Goal: Information Seeking & Learning: Compare options

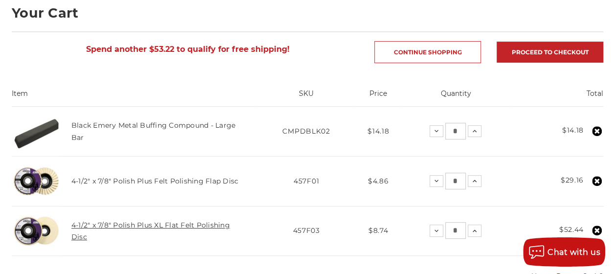
click at [196, 226] on link "4-1/2" x 7/8" Polish Plus XL Flat Felt Polishing Disc" at bounding box center [150, 231] width 159 height 21
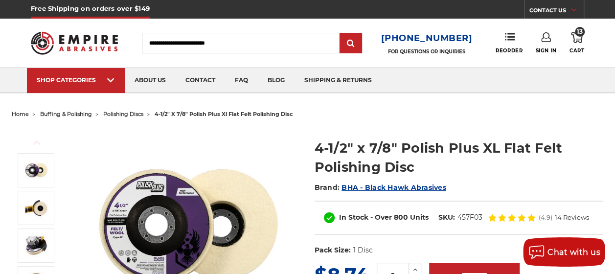
click at [143, 115] on span "polishing discs" at bounding box center [123, 114] width 40 height 7
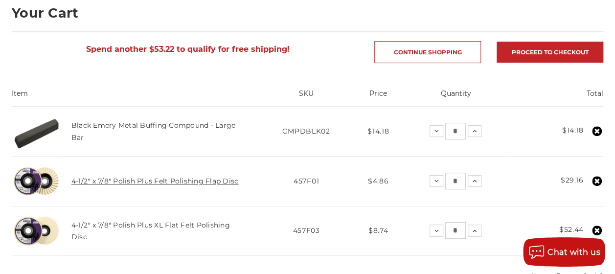
click at [177, 178] on link "4-1/2" x 7/8" Polish Plus Felt Polishing Flap Disc" at bounding box center [154, 181] width 167 height 9
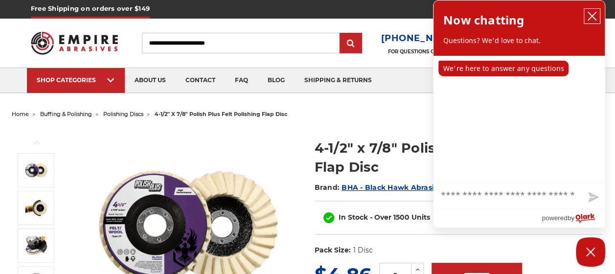
click at [593, 14] on icon "close chatbox" at bounding box center [593, 16] width 8 height 8
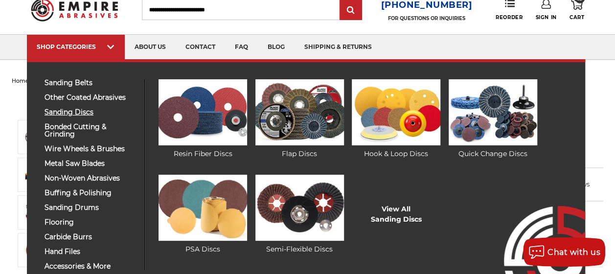
scroll to position [49, 0]
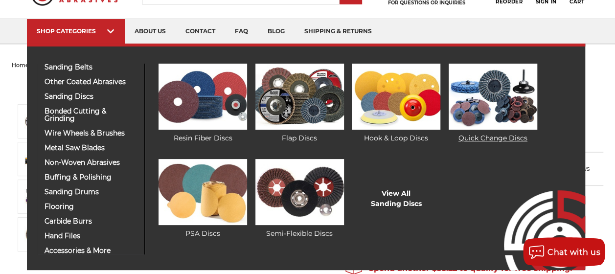
click at [514, 98] on img at bounding box center [493, 97] width 89 height 66
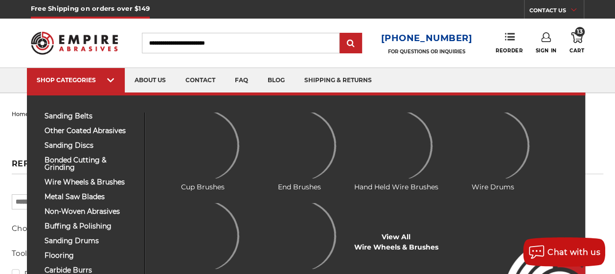
scroll to position [49, 0]
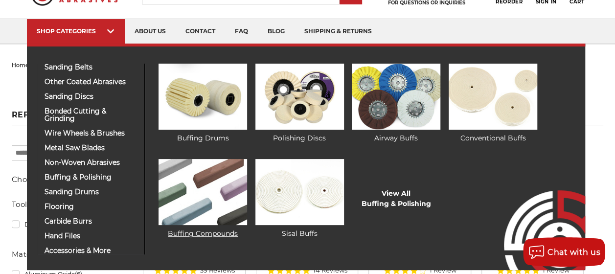
click at [215, 203] on img at bounding box center [203, 192] width 89 height 66
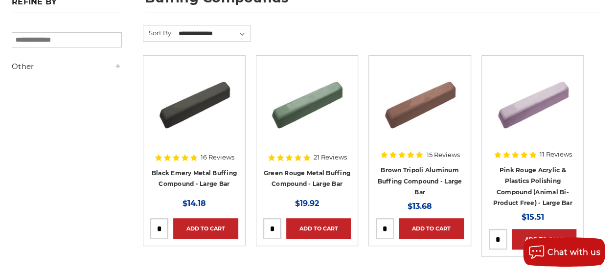
scroll to position [147, 0]
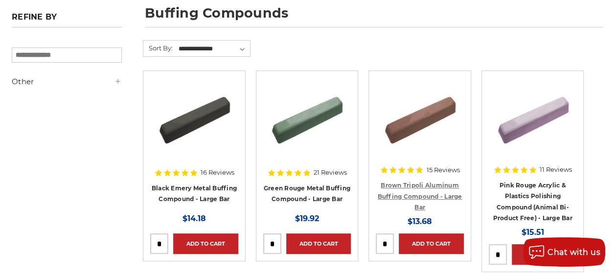
click at [413, 191] on link "Brown Tripoli Aluminum Buffing Compound - Large Bar" at bounding box center [419, 196] width 85 height 29
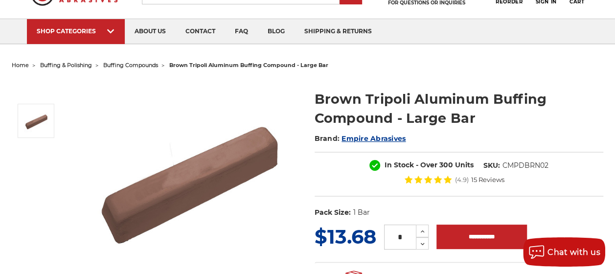
scroll to position [49, 0]
click at [156, 63] on span "buffing compounds" at bounding box center [130, 65] width 55 height 7
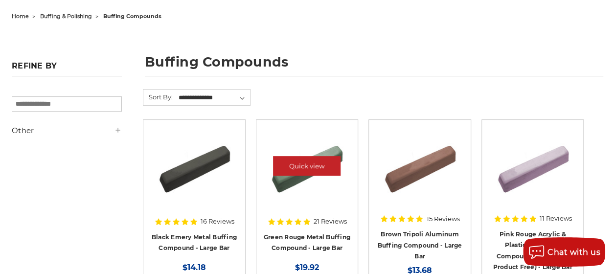
scroll to position [196, 0]
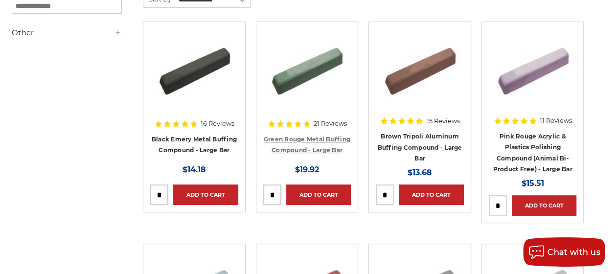
click at [323, 154] on link "Green Rouge Metal Buffing Compound - Large Bar" at bounding box center [307, 145] width 87 height 19
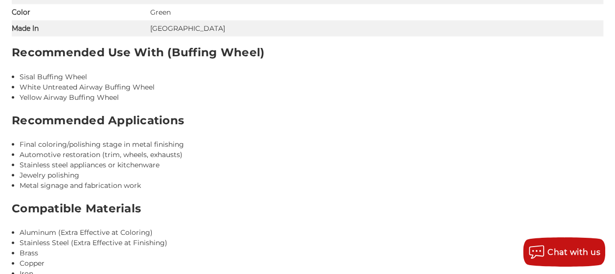
scroll to position [930, 0]
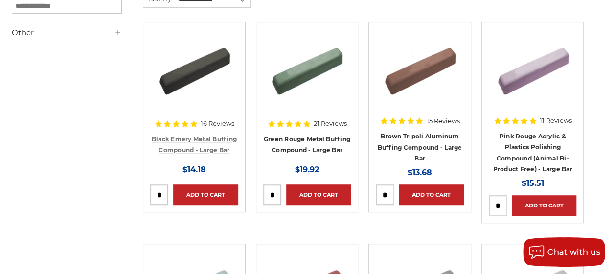
click at [212, 154] on link "Black Emery Metal Buffing Compound - Large Bar" at bounding box center [194, 145] width 85 height 19
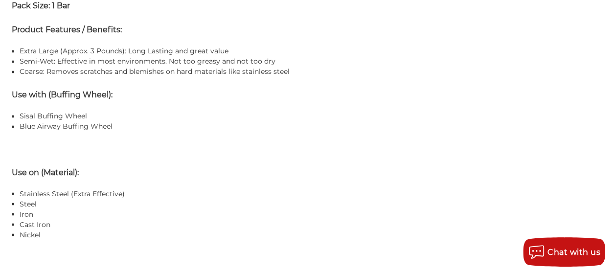
scroll to position [799, 0]
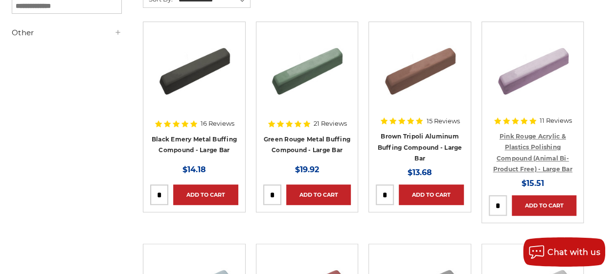
click at [521, 144] on link "Pink Rouge Acrylic & Plastics Polishing Compound (Animal Bi-Product Free) - Lar…" at bounding box center [532, 153] width 79 height 41
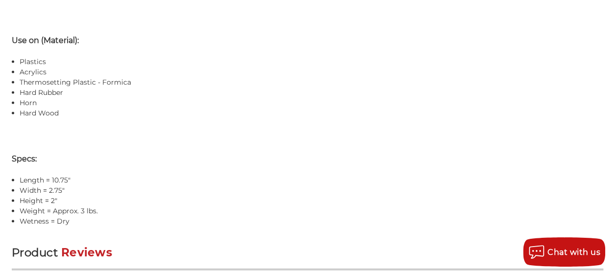
scroll to position [930, 0]
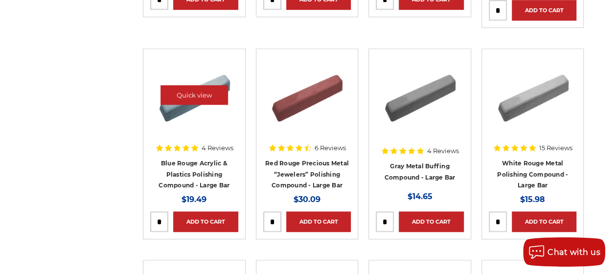
scroll to position [392, 0]
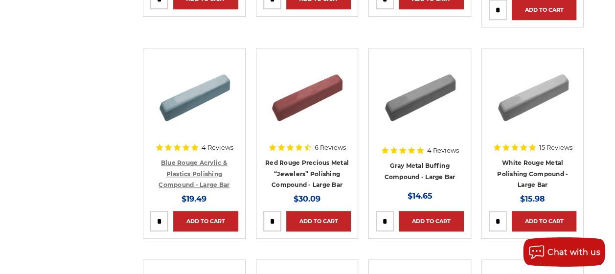
click at [212, 175] on link "Blue Rouge Acrylic & Plastics Polishing Compound - Large Bar" at bounding box center [194, 173] width 71 height 29
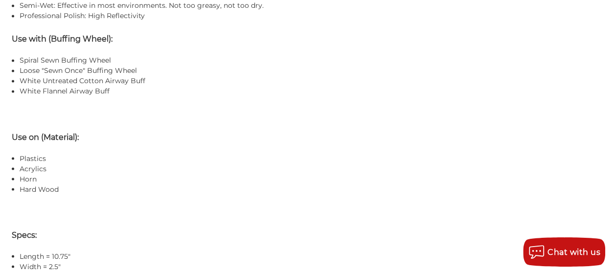
scroll to position [799, 0]
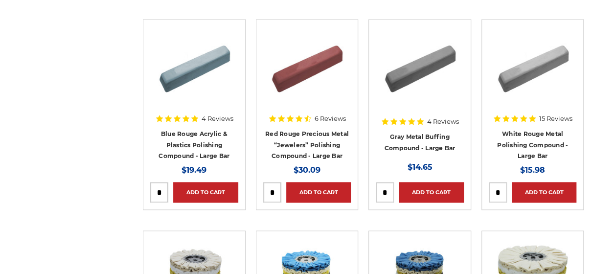
scroll to position [449, 0]
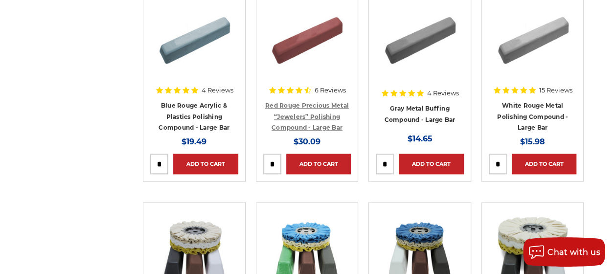
click at [322, 117] on link "Red Rouge Precious Metal “Jewelers” Polishing Compound - Large Bar" at bounding box center [307, 116] width 84 height 29
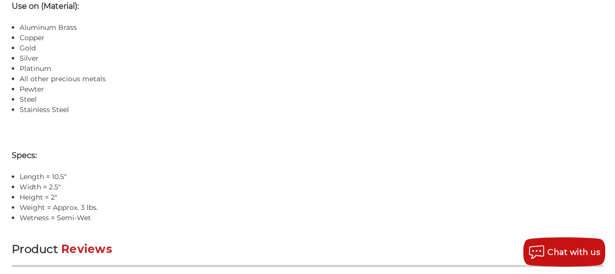
scroll to position [930, 0]
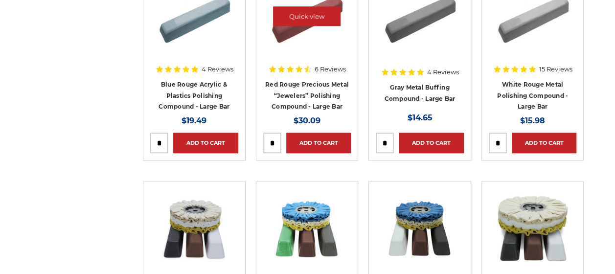
scroll to position [400, 0]
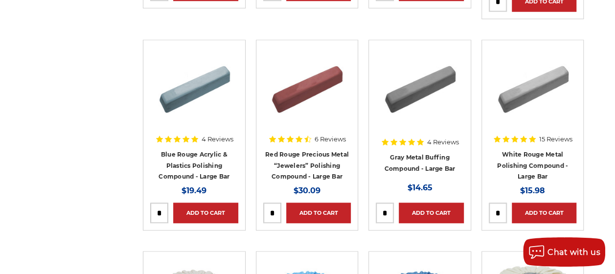
click at [422, 170] on h4 "Gray Metal Buffing Compound - Large Bar" at bounding box center [420, 165] width 88 height 27
click at [423, 172] on h4 "Gray Metal Buffing Compound - Large Bar" at bounding box center [420, 165] width 88 height 27
click at [417, 172] on link "Gray Metal Buffing Compound - Large Bar" at bounding box center [419, 163] width 71 height 19
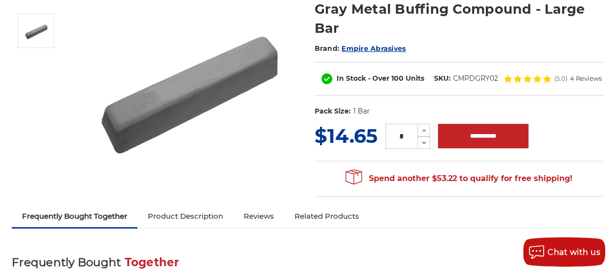
scroll to position [49, 0]
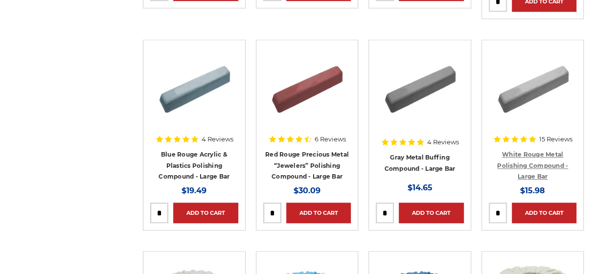
click at [537, 180] on link "White Rouge Metal Polishing Compound - Large Bar" at bounding box center [532, 165] width 71 height 29
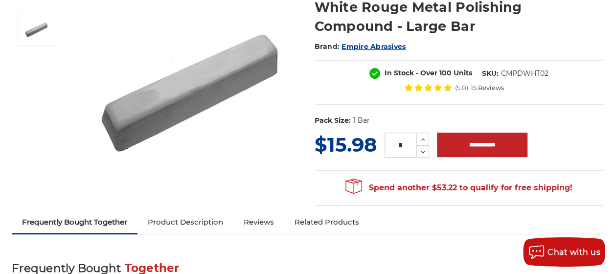
scroll to position [49, 0]
